Goal: Information Seeking & Learning: Learn about a topic

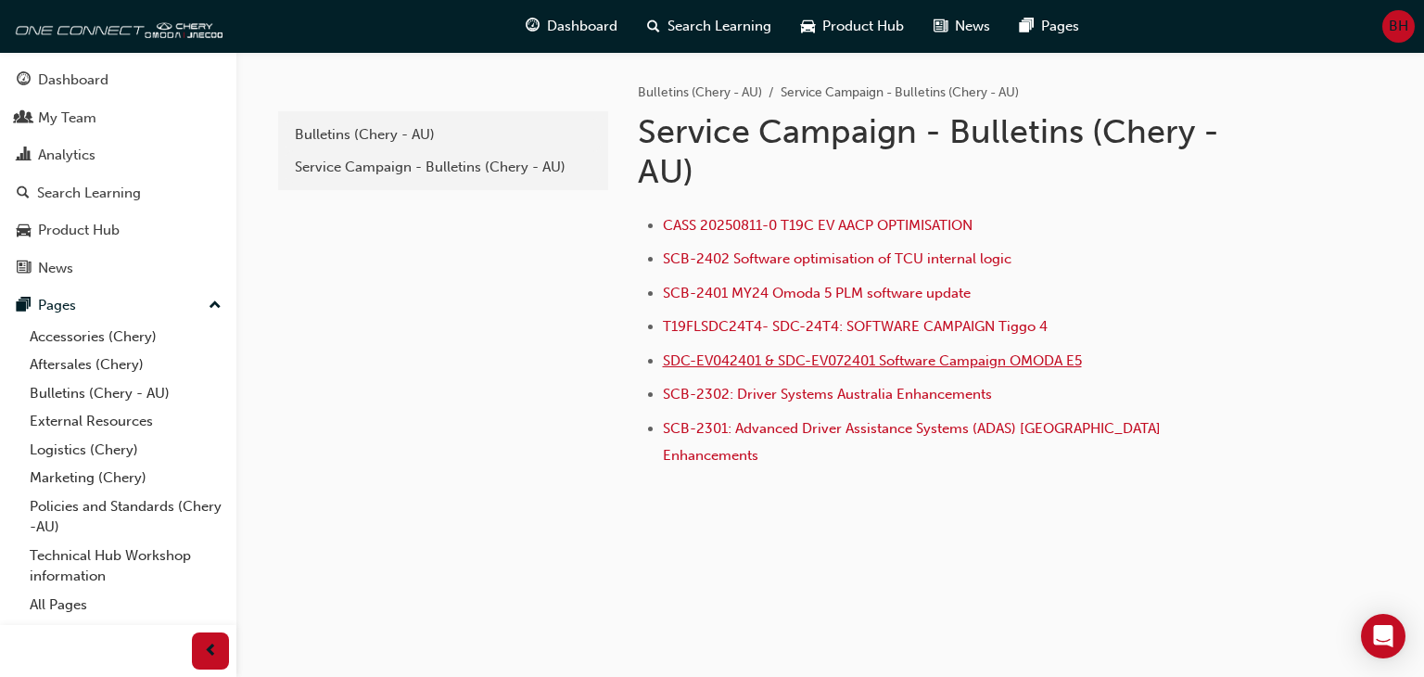
click at [860, 355] on span "SDC-EV042401 & SDC-EV072401 Software Campaign OMODA E5" at bounding box center [872, 360] width 419 height 17
click at [835, 227] on span "CASS 20250811-0 T19C EV AACP OPTIMISATION" at bounding box center [818, 225] width 310 height 17
